Goal: Task Accomplishment & Management: Complete application form

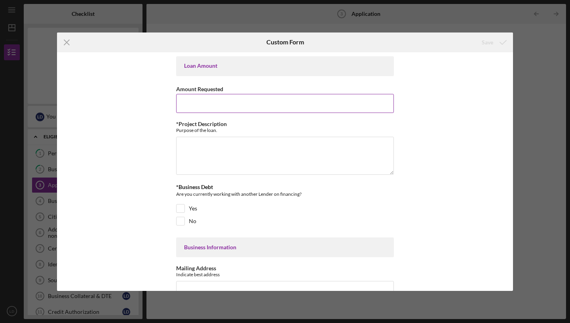
click at [309, 99] on input "Amount Requested" at bounding box center [285, 103] width 218 height 19
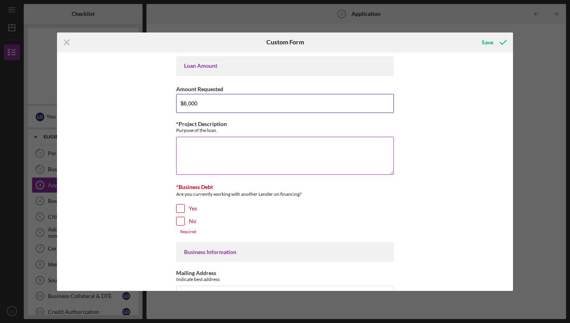
type input "$6,000"
click at [300, 150] on textarea "*Project Description" at bounding box center [285, 156] width 218 height 38
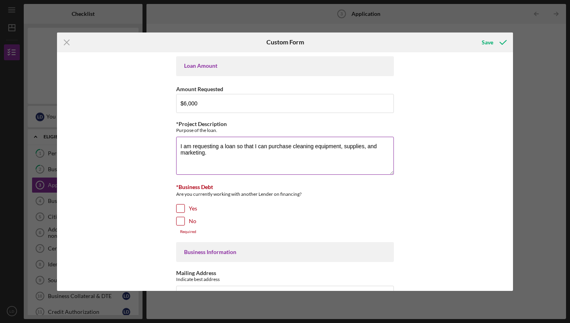
click at [223, 146] on textarea "I am requesting a loan so that I can purchase cleaning equipment, supplies, and…" at bounding box center [285, 156] width 218 height 38
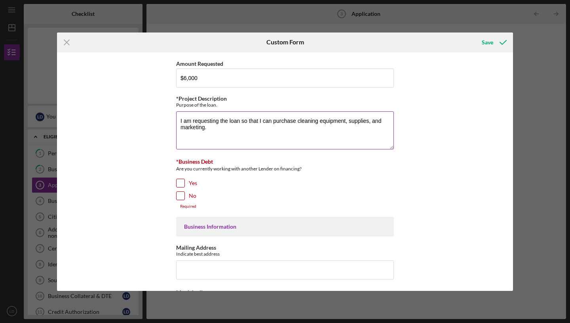
scroll to position [28, 0]
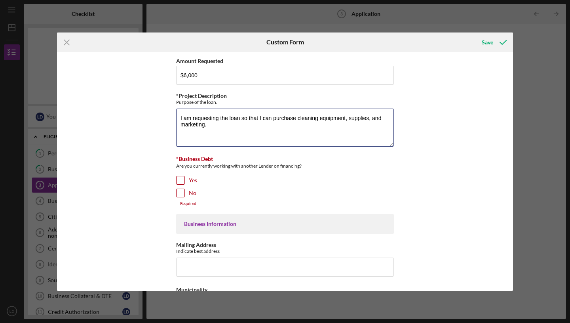
type textarea "I am requesting the loan so that I can purchase cleaning equipment, supplies, a…"
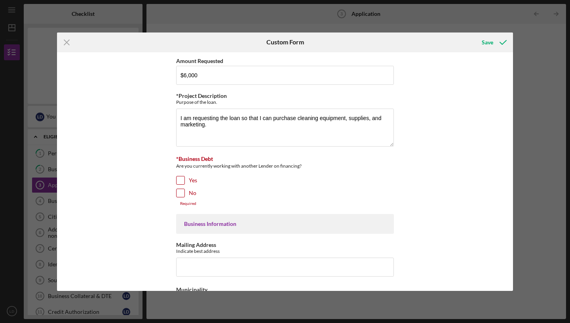
click at [181, 193] on input "No" at bounding box center [181, 193] width 8 height 8
checkbox input "true"
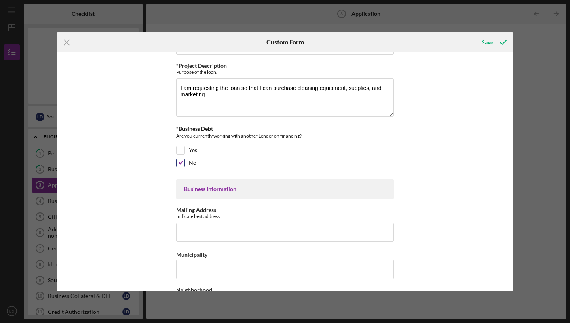
scroll to position [59, 0]
click at [213, 93] on textarea "I am requesting the loan so that I can purchase cleaning equipment, supplies, a…" at bounding box center [285, 97] width 218 height 38
click at [296, 88] on textarea "I am requesting a loan to purchase equipment, supplies, and fund mark" at bounding box center [285, 97] width 218 height 38
click at [377, 88] on textarea "I am requesting a loan to purchase equipment, cleaning supplies, and fund mark" at bounding box center [285, 97] width 218 height 38
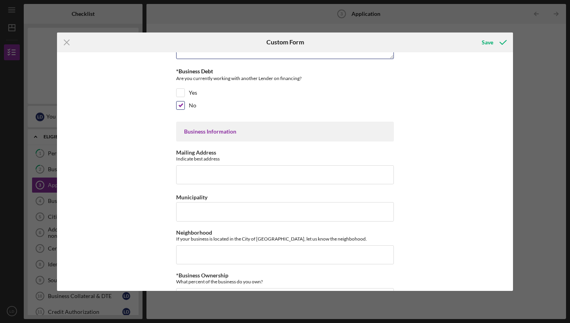
scroll to position [116, 0]
type textarea "I am requesting a loan to purchase equipment, cleaning supplies, and fund marke…"
click at [294, 169] on input "Mailing Address" at bounding box center [285, 174] width 218 height 19
type input "[STREET_ADDRESS][PERSON_NAME]"
click at [265, 211] on input "Municipality" at bounding box center [285, 211] width 218 height 19
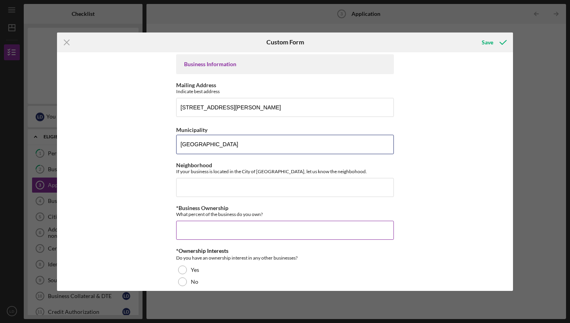
scroll to position [186, 0]
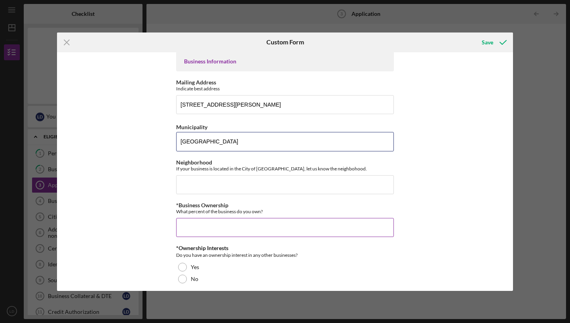
type input "[GEOGRAPHIC_DATA]"
click at [254, 224] on input "*Business Ownership" at bounding box center [285, 227] width 218 height 19
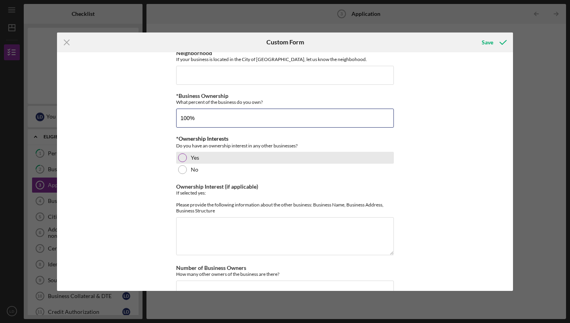
scroll to position [297, 0]
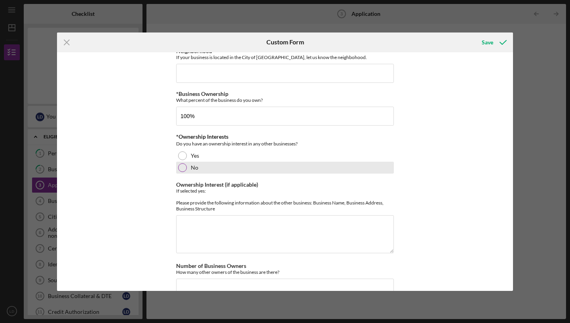
click at [186, 167] on div "No" at bounding box center [285, 168] width 218 height 12
type input "100.00000%"
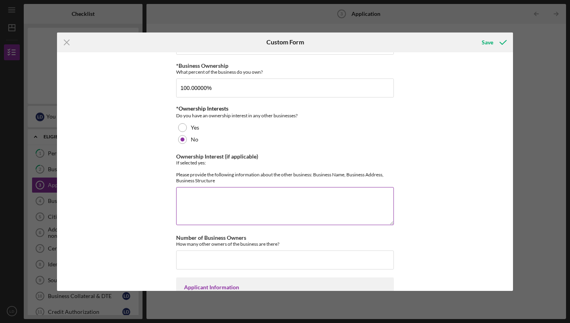
scroll to position [327, 0]
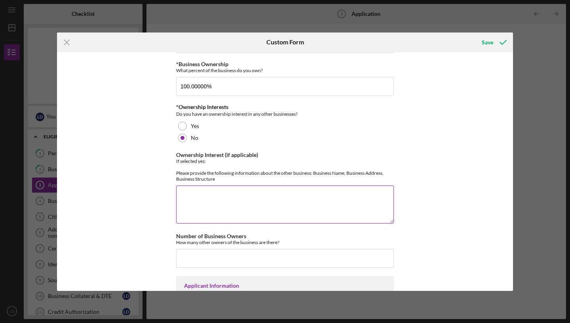
click at [263, 199] on textarea "Ownership Interest (if applicable)" at bounding box center [285, 204] width 218 height 38
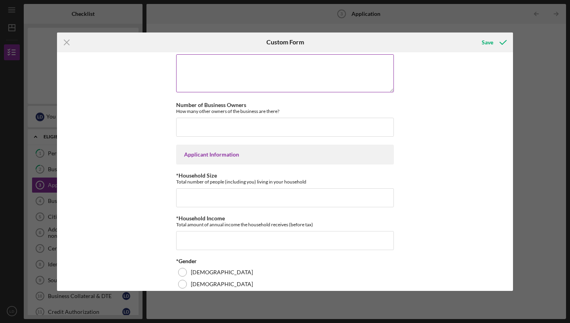
scroll to position [460, 0]
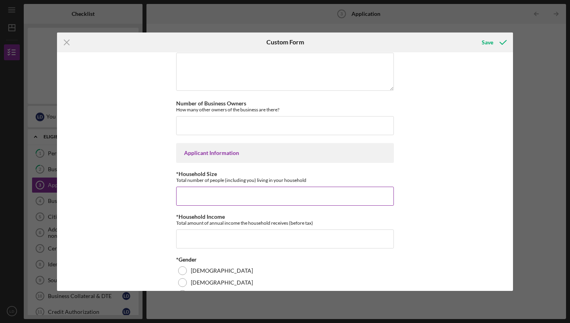
click at [256, 197] on input "*Household Size" at bounding box center [285, 196] width 218 height 19
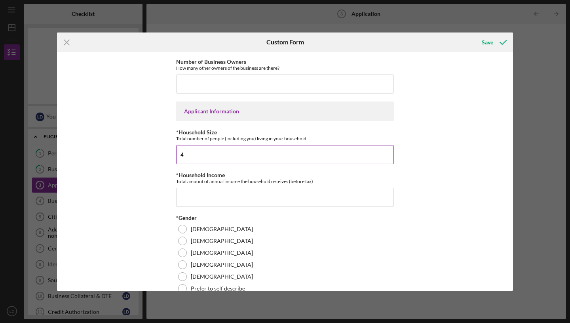
scroll to position [503, 0]
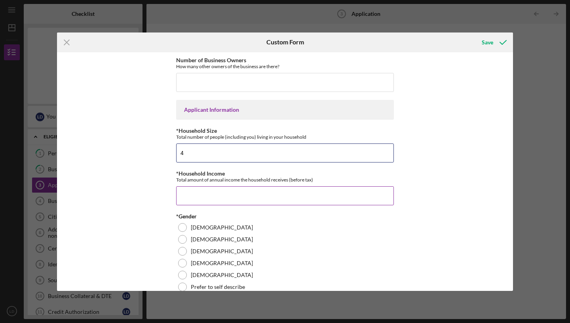
type input "4"
click at [232, 205] on input "*Household Income" at bounding box center [285, 195] width 218 height 19
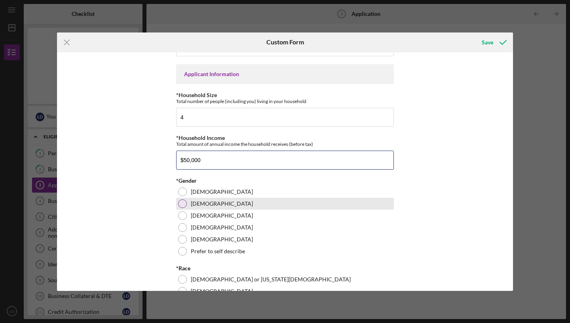
scroll to position [539, 0]
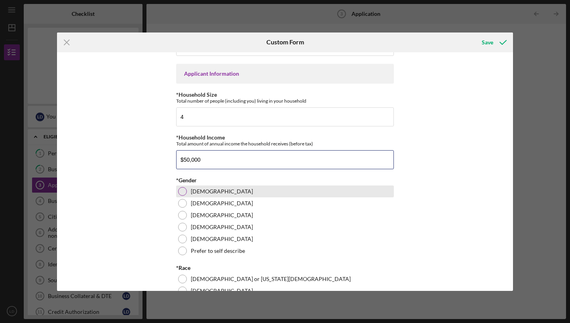
type input "$50,000"
click at [196, 195] on label "[DEMOGRAPHIC_DATA]" at bounding box center [222, 191] width 62 height 6
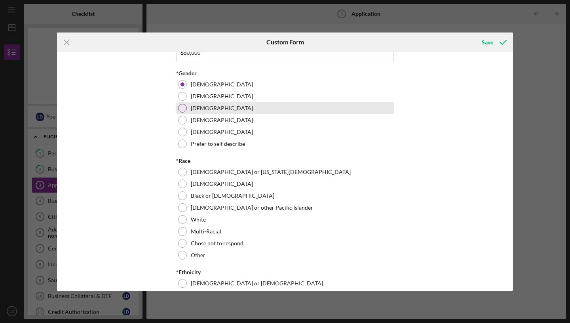
scroll to position [646, 0]
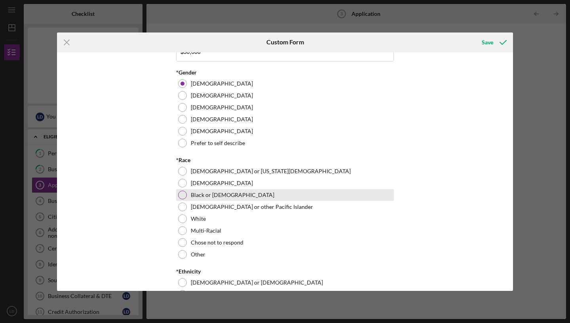
click at [192, 198] on label "Black or [DEMOGRAPHIC_DATA]" at bounding box center [233, 195] width 84 height 6
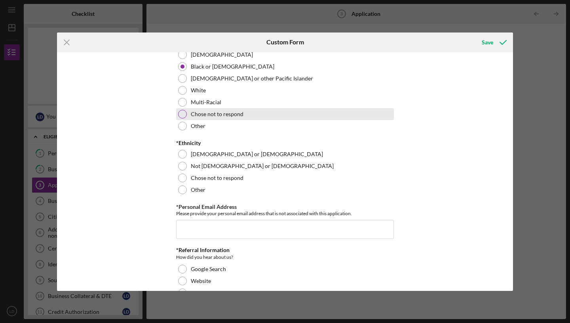
scroll to position [776, 0]
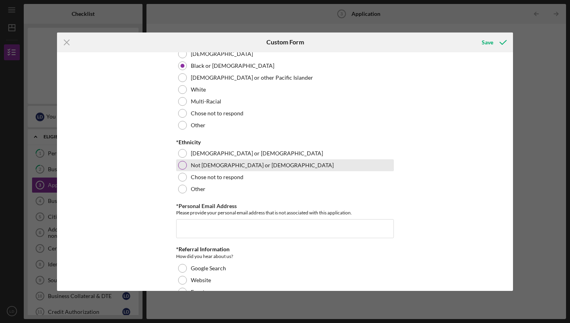
click at [182, 170] on div at bounding box center [182, 165] width 9 height 9
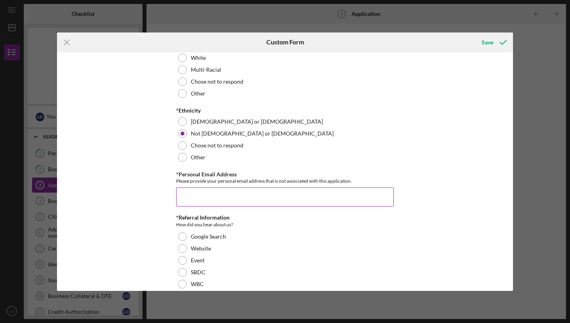
scroll to position [811, 0]
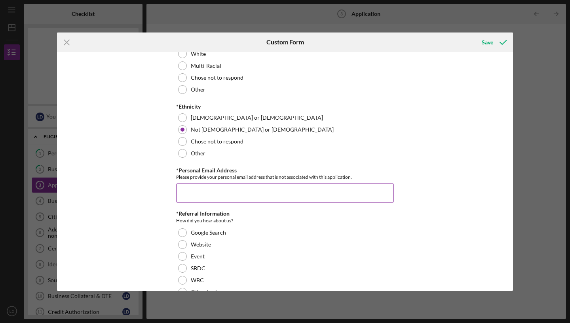
click at [264, 202] on input "*Personal Email Address" at bounding box center [285, 192] width 218 height 19
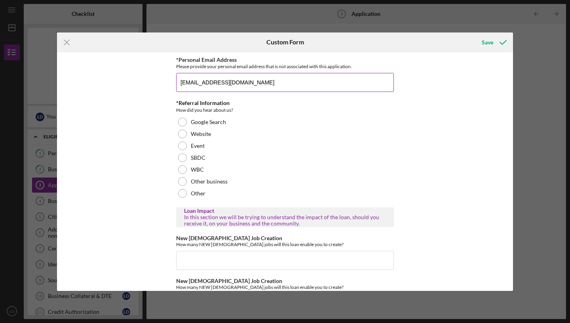
scroll to position [937, 0]
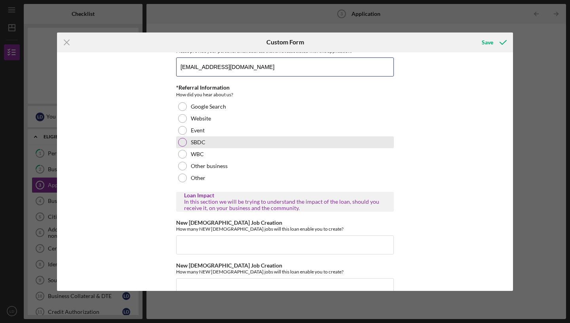
type input "[EMAIL_ADDRESS][DOMAIN_NAME]"
click at [183, 148] on div "SBDC" at bounding box center [285, 142] width 218 height 12
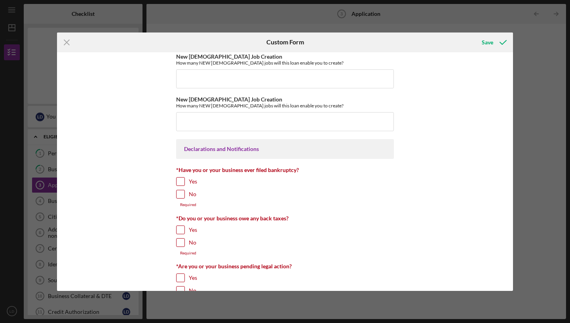
scroll to position [1106, 0]
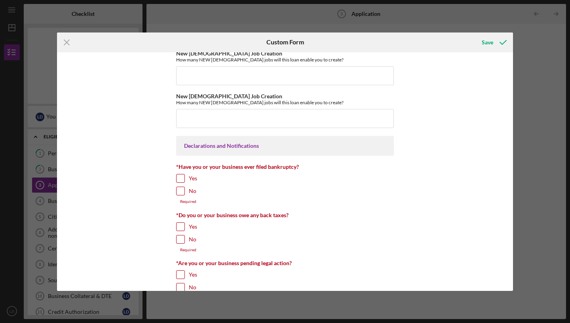
click at [181, 195] on input "No" at bounding box center [181, 191] width 8 height 8
checkbox input "true"
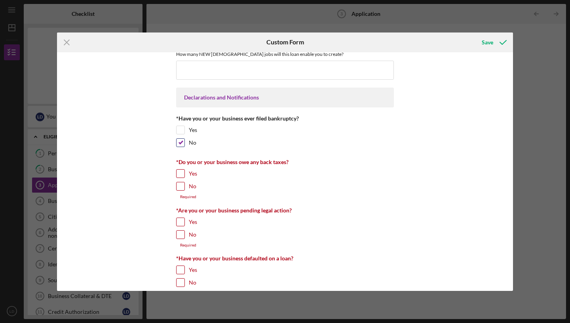
scroll to position [1155, 0]
click at [179, 190] on input "No" at bounding box center [181, 186] width 8 height 8
checkbox input "true"
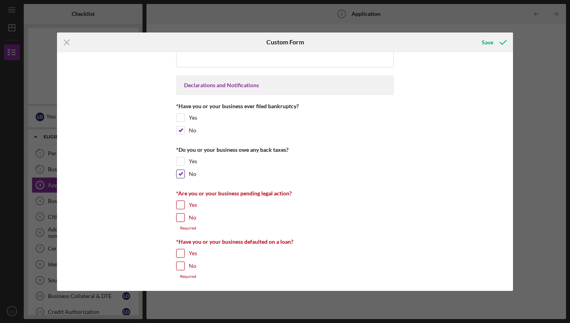
scroll to position [1178, 0]
click at [180, 219] on input "No" at bounding box center [181, 218] width 8 height 8
checkbox input "true"
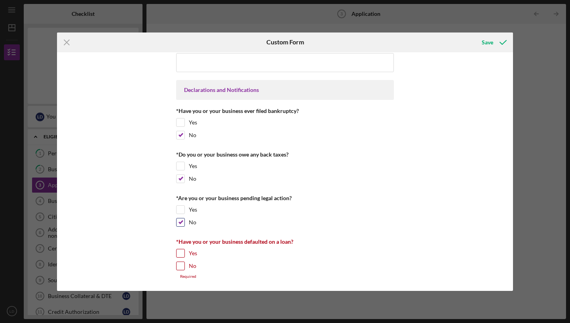
scroll to position [1174, 0]
click at [181, 268] on input "No" at bounding box center [181, 266] width 8 height 8
checkbox input "true"
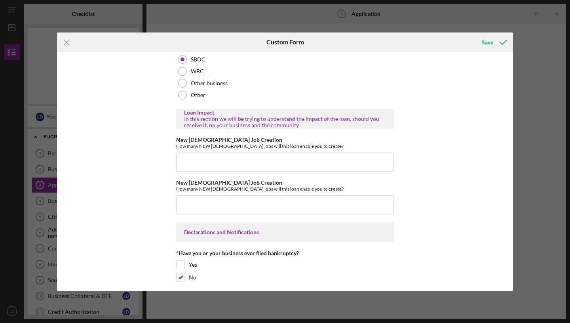
scroll to position [1169, 0]
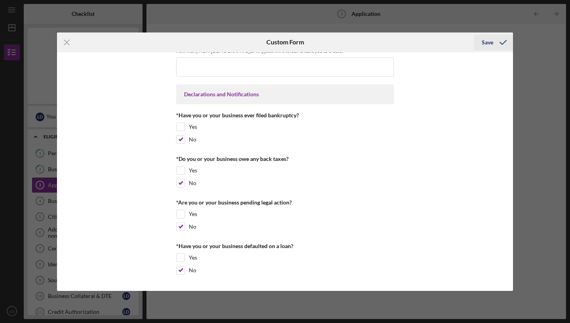
click at [489, 42] on div "Save" at bounding box center [487, 42] width 11 height 16
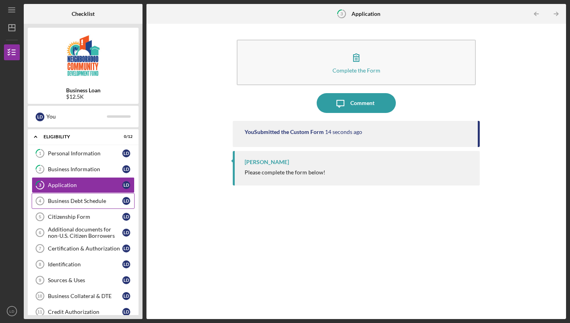
click at [79, 202] on div "Business Debt Schedule" at bounding box center [85, 201] width 74 height 6
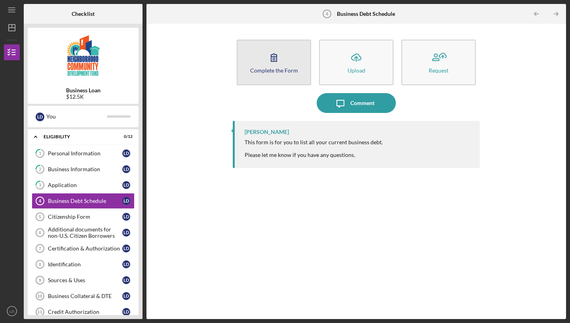
click at [268, 63] on icon "button" at bounding box center [274, 58] width 20 height 20
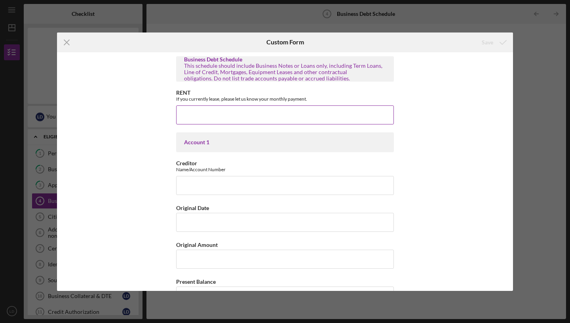
click at [264, 116] on input "RENT" at bounding box center [285, 114] width 218 height 19
type input "$1,200"
click at [488, 44] on div "Save" at bounding box center [487, 42] width 11 height 16
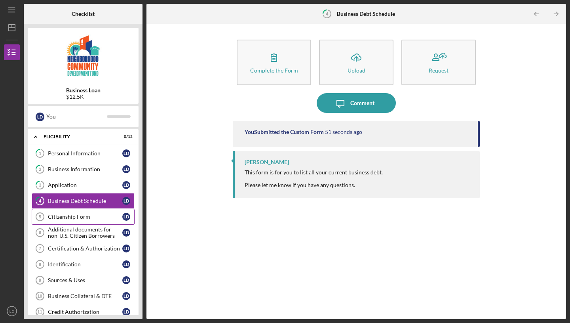
click at [87, 216] on div "Citizenship Form" at bounding box center [85, 217] width 74 height 6
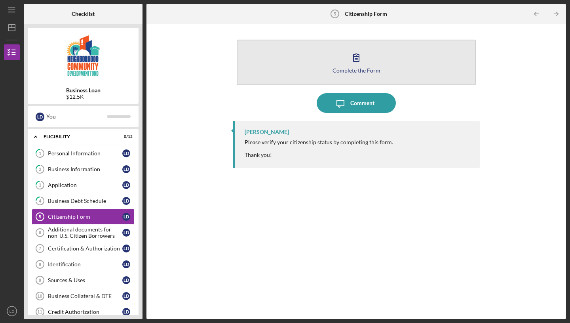
click at [360, 69] on div "Complete the Form" at bounding box center [357, 70] width 48 height 6
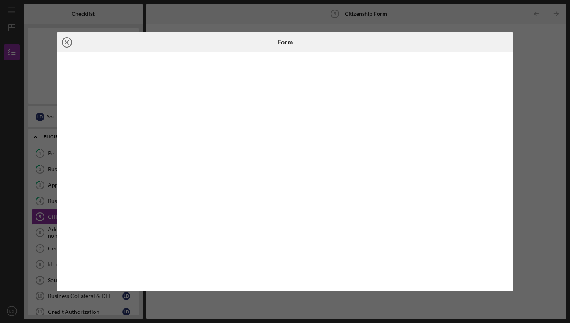
click at [67, 42] on line at bounding box center [67, 42] width 4 height 4
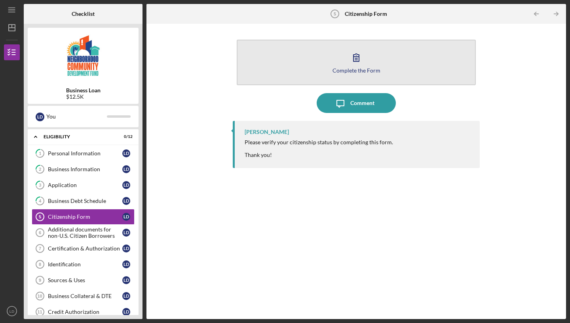
click at [359, 67] on div "Complete the Form" at bounding box center [357, 70] width 48 height 6
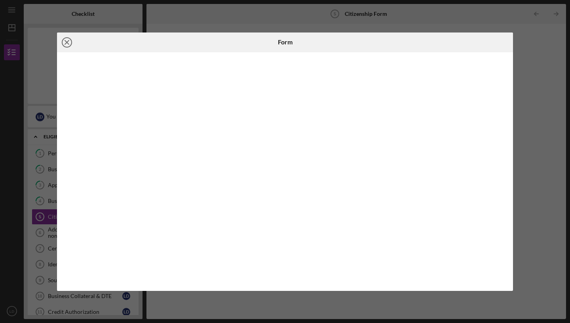
click at [64, 45] on icon "Icon/Close" at bounding box center [67, 42] width 20 height 20
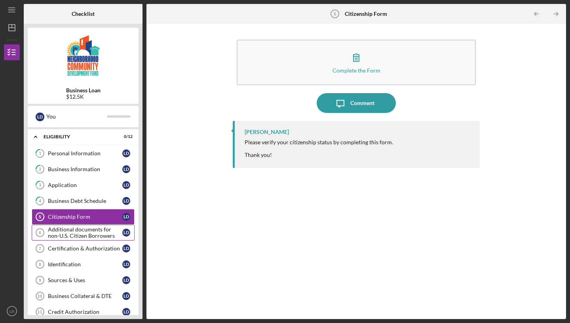
click at [66, 233] on div "Additional documents for non-U.S. Citizen Borrowers" at bounding box center [85, 232] width 74 height 13
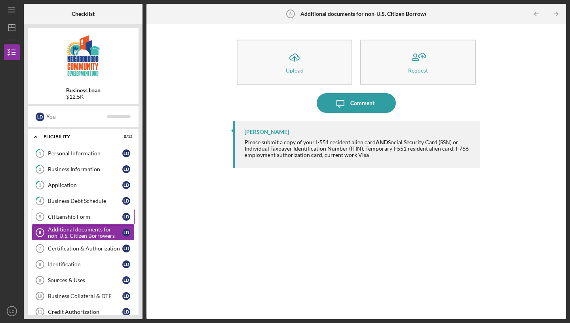
click at [72, 214] on div "Citizenship Form" at bounding box center [85, 217] width 74 height 6
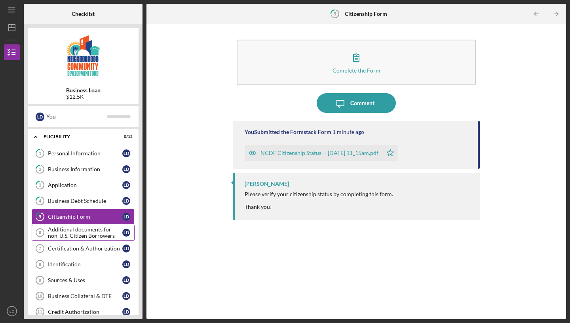
click at [70, 232] on div "Additional documents for non-U.S. Citizen Borrowers" at bounding box center [85, 232] width 74 height 13
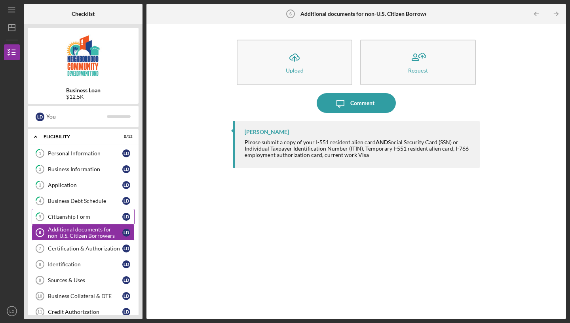
click at [76, 218] on div "Citizenship Form" at bounding box center [85, 217] width 74 height 6
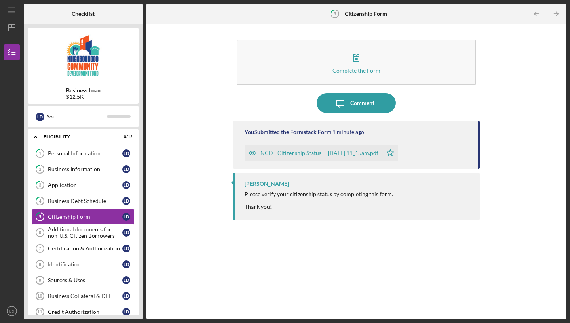
click at [281, 152] on div "NCDF Citizenship Status -- [DATE] 11_15am.pdf" at bounding box center [320, 153] width 118 height 6
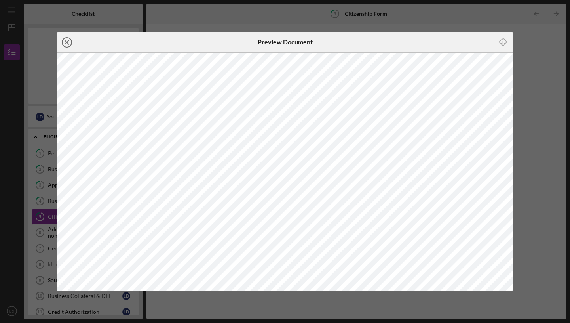
click at [68, 43] on line at bounding box center [67, 42] width 4 height 4
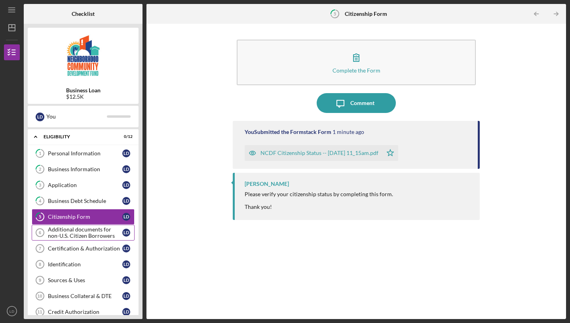
click at [86, 228] on div "Additional documents for non-U.S. Citizen Borrowers" at bounding box center [85, 232] width 74 height 13
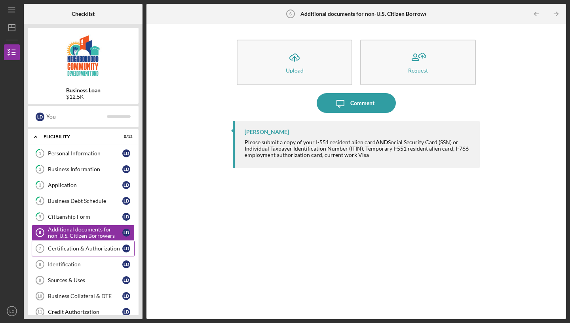
click at [88, 249] on div "Certification & Authorization" at bounding box center [85, 248] width 74 height 6
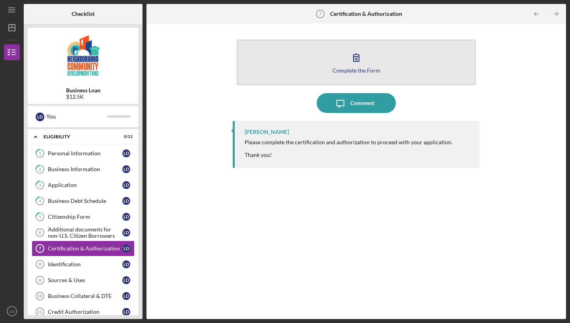
click at [355, 72] on div "Complete the Form" at bounding box center [357, 70] width 48 height 6
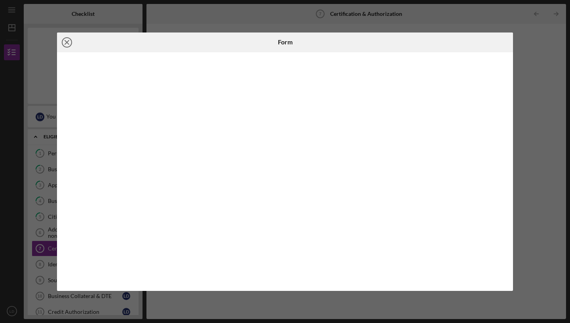
click at [69, 44] on line at bounding box center [67, 42] width 4 height 4
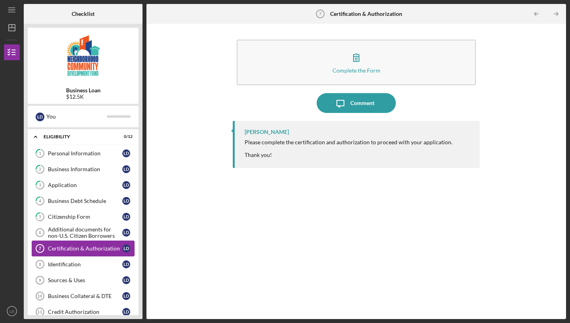
click at [80, 251] on div "Certification & Authorization" at bounding box center [85, 248] width 74 height 6
click at [57, 259] on link "Identification 8 Identification [PERSON_NAME]" at bounding box center [83, 264] width 103 height 16
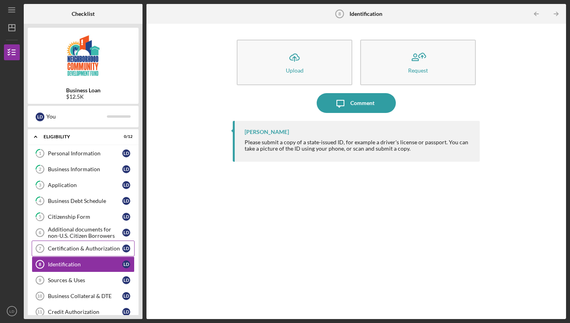
click at [64, 249] on div "Certification & Authorization" at bounding box center [85, 248] width 74 height 6
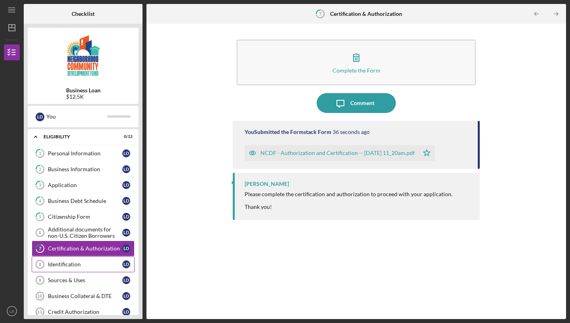
click at [63, 263] on div "Identification" at bounding box center [85, 264] width 74 height 6
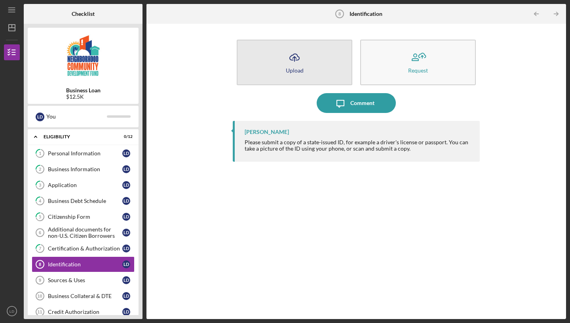
click at [291, 56] on icon "button" at bounding box center [295, 57] width 10 height 6
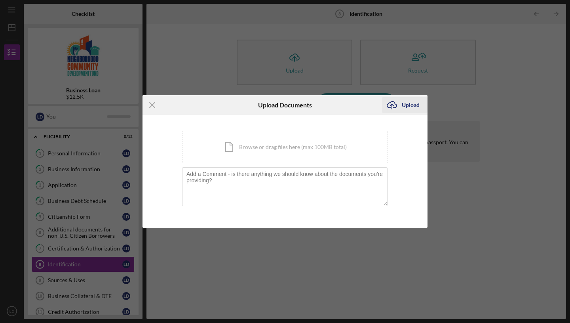
click at [400, 107] on icon "Icon/Upload" at bounding box center [392, 105] width 20 height 20
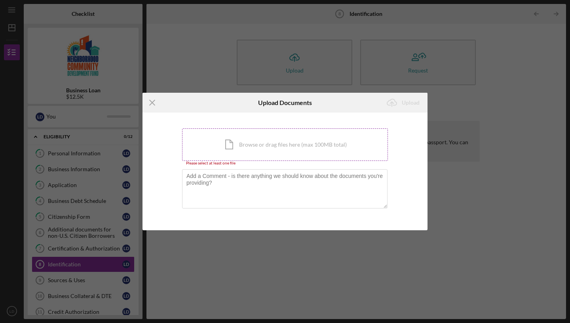
click at [271, 150] on div "Icon/Document Browse or drag files here (max 100MB total) Tap to choose files o…" at bounding box center [285, 144] width 206 height 32
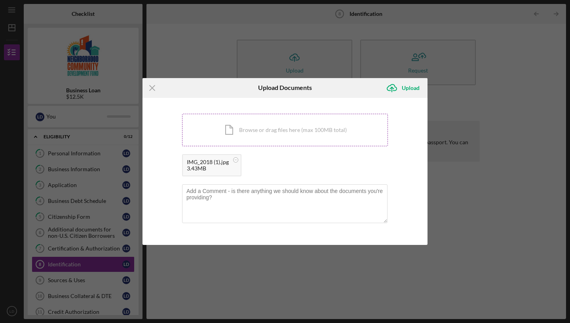
click at [289, 130] on div "Icon/Document Browse or drag files here (max 100MB total) Tap to choose files o…" at bounding box center [285, 130] width 206 height 32
click at [408, 89] on div "Upload" at bounding box center [411, 88] width 18 height 16
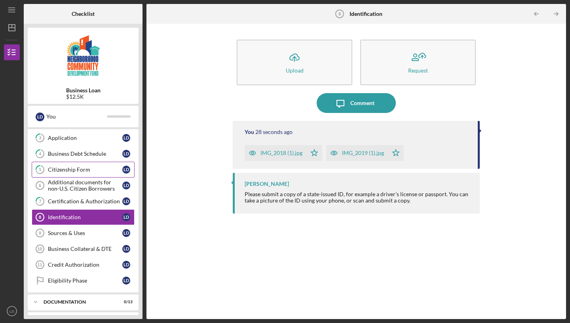
scroll to position [51, 0]
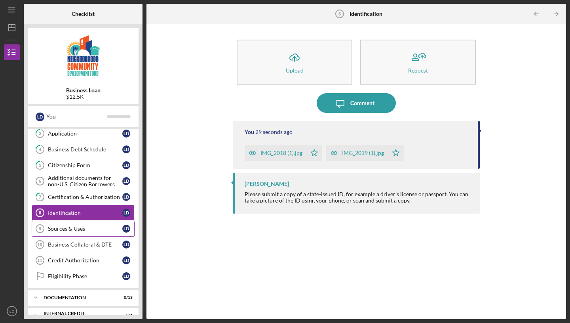
click at [71, 227] on div "Sources & Uses" at bounding box center [85, 228] width 74 height 6
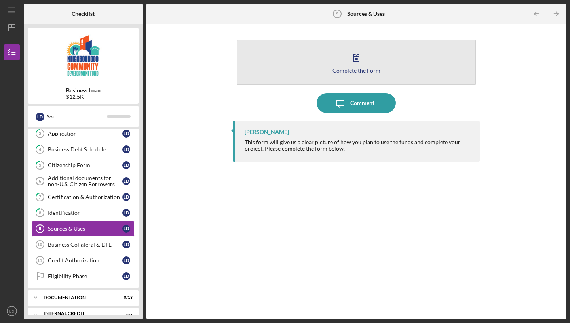
click at [360, 63] on icon "button" at bounding box center [357, 58] width 20 height 20
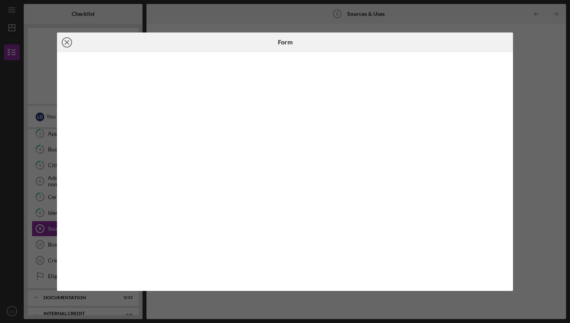
click at [68, 42] on icon "Icon/Close" at bounding box center [67, 42] width 20 height 20
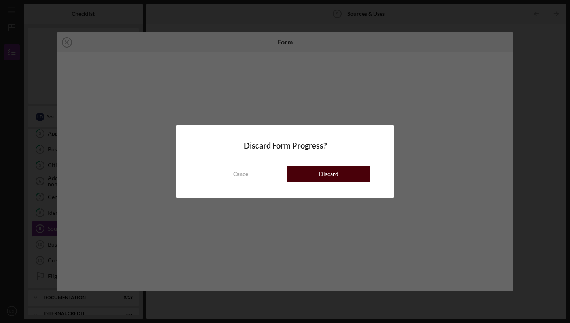
click at [313, 177] on button "Discard" at bounding box center [329, 174] width 84 height 16
